Goal: Navigation & Orientation: Find specific page/section

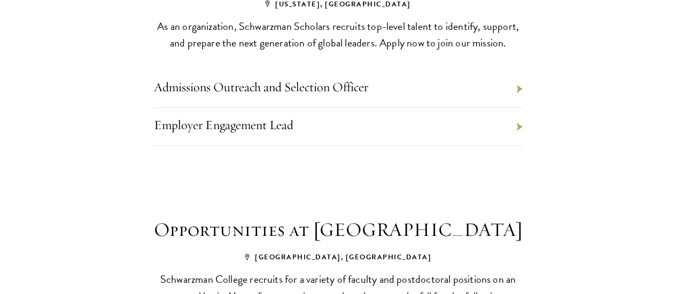
scroll to position [489, 0]
click at [239, 133] on link "Employer Engagement Lead" at bounding box center [223, 124] width 139 height 16
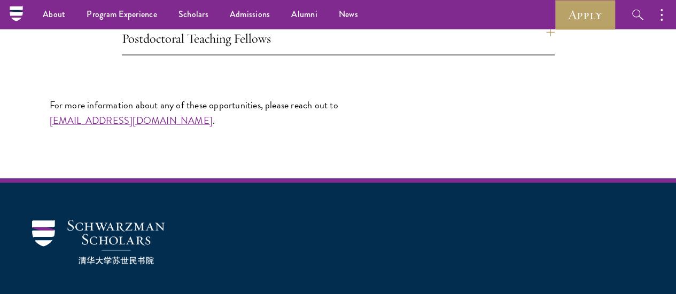
scroll to position [901, 0]
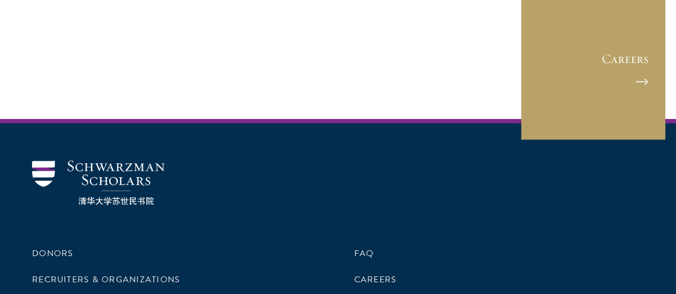
scroll to position [1945, 0]
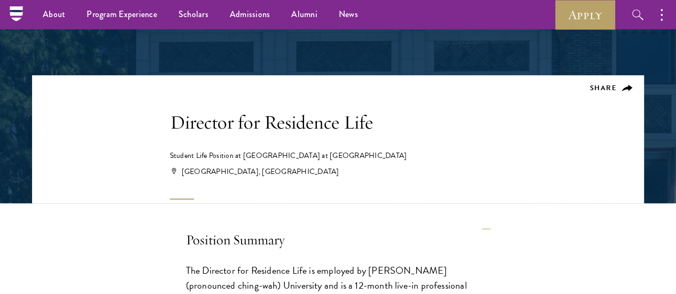
scroll to position [79, 0]
